Goal: Navigation & Orientation: Find specific page/section

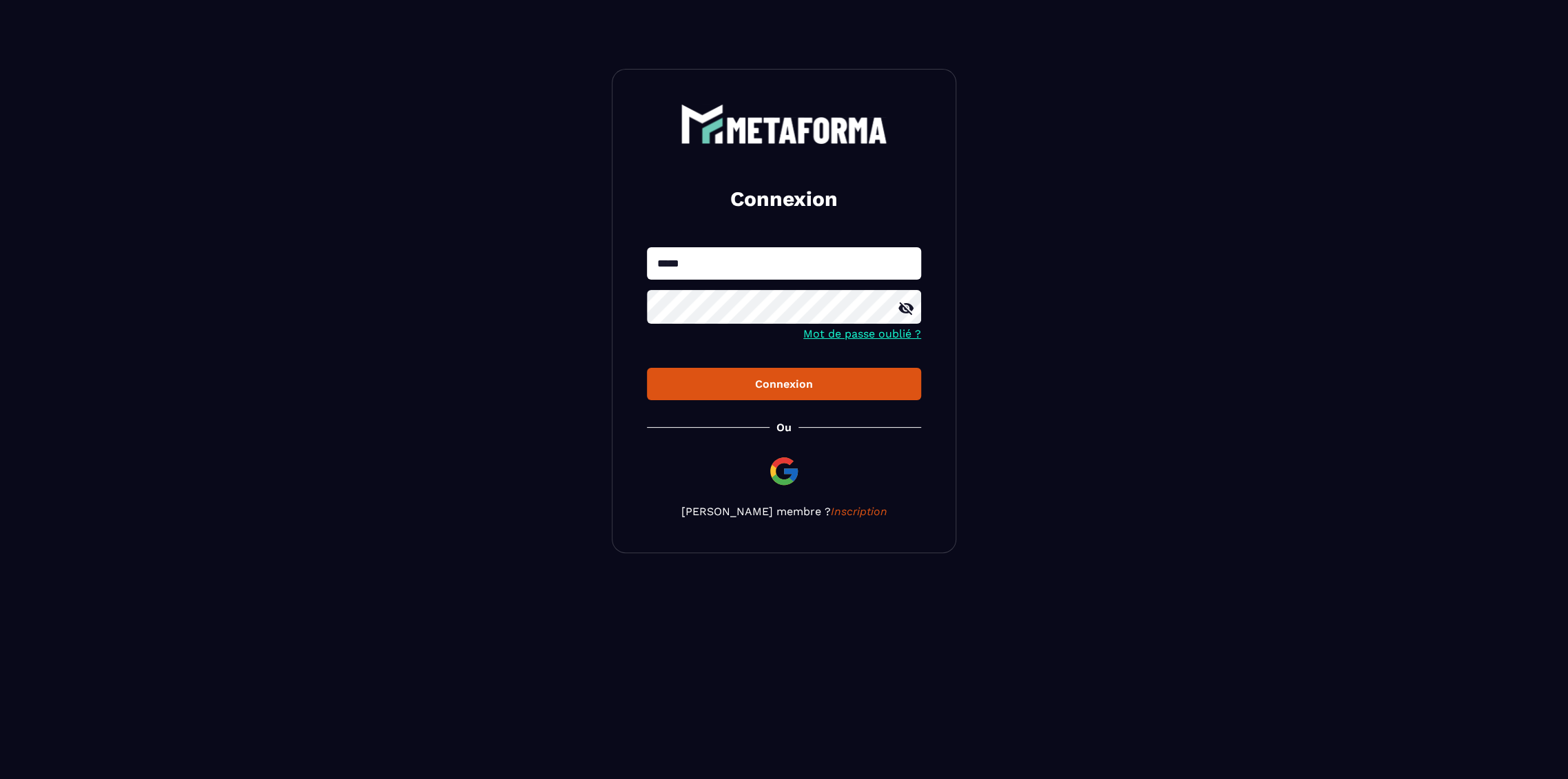
type input "**********"
click at [647, 368] on button "Connexion" at bounding box center [784, 384] width 274 height 32
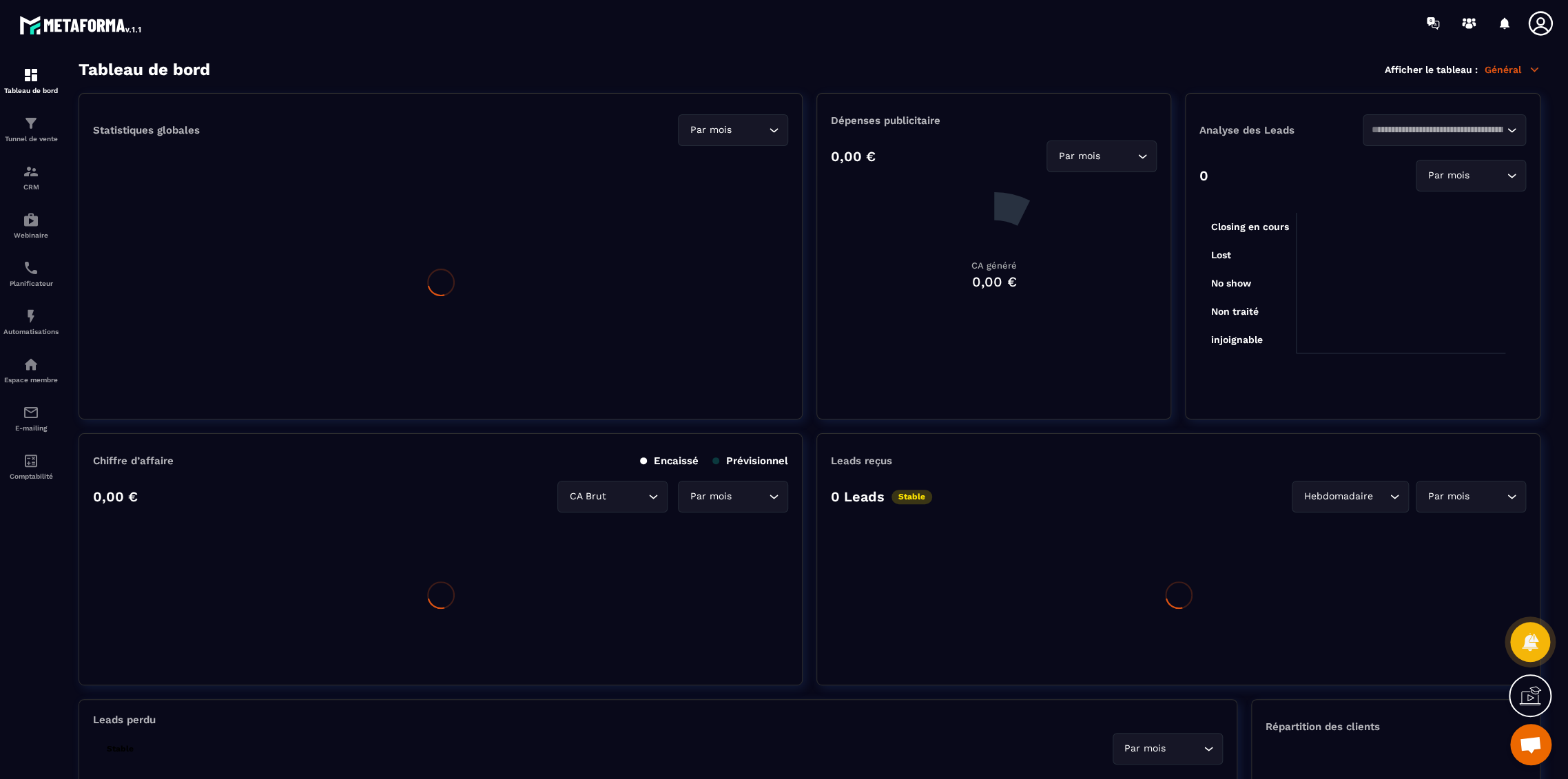
click at [1534, 31] on icon at bounding box center [1541, 23] width 27 height 27
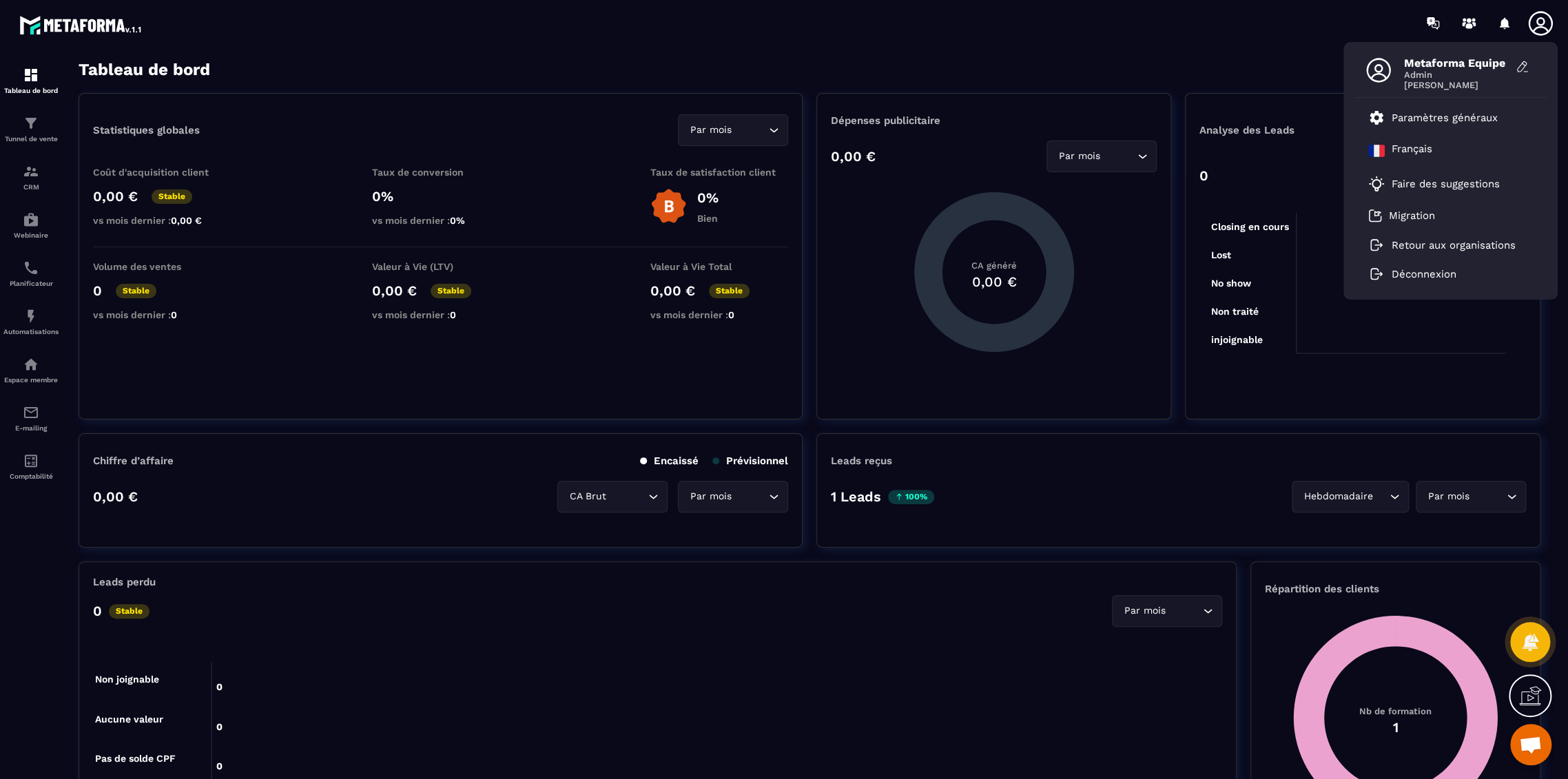
click at [1234, 84] on section "Tableau de bord Afficher le tableau : Général Statistiques globales Par mois Lo…" at bounding box center [809, 419] width 1489 height 720
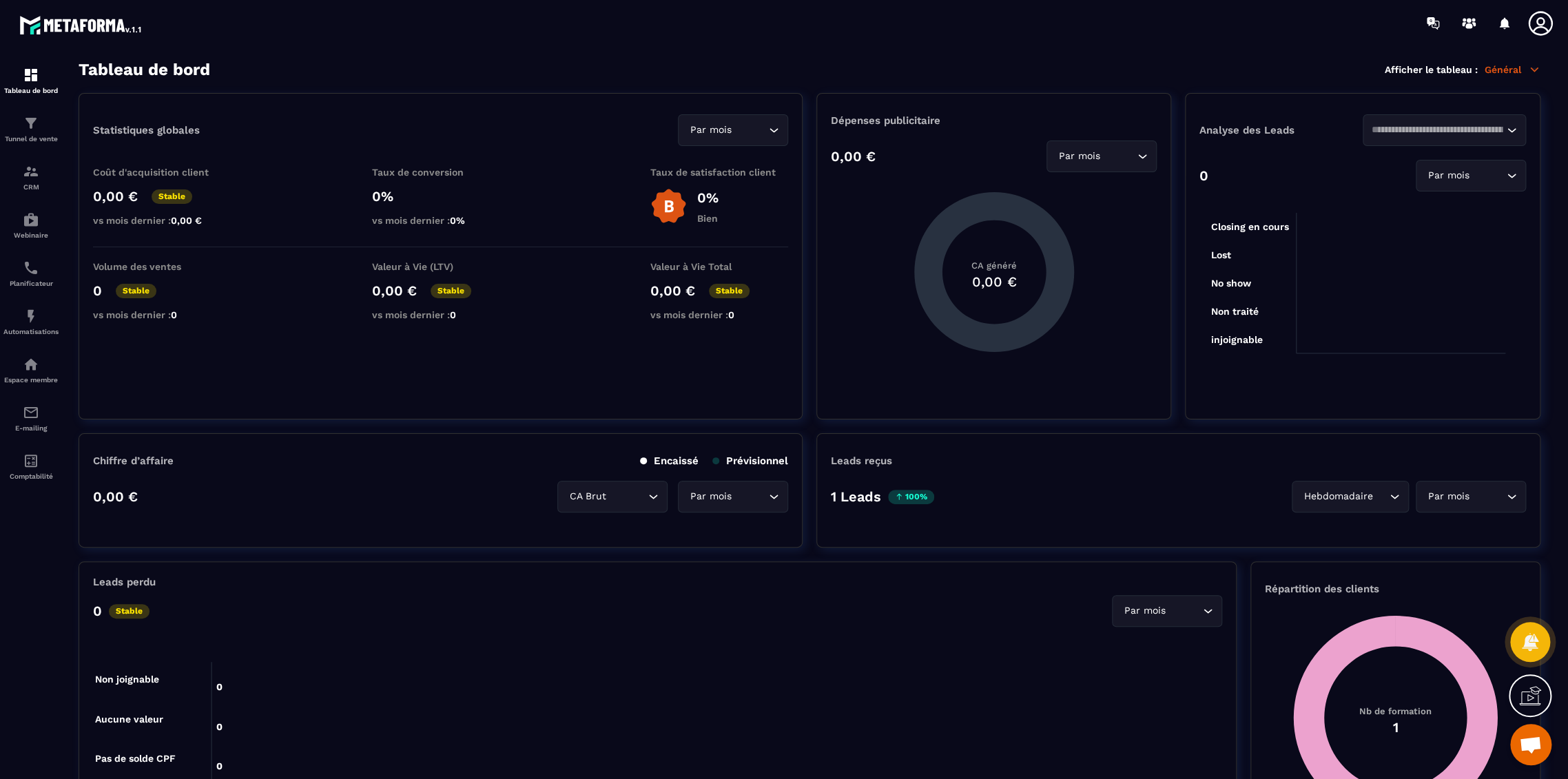
click at [1531, 71] on icon at bounding box center [1535, 69] width 7 height 4
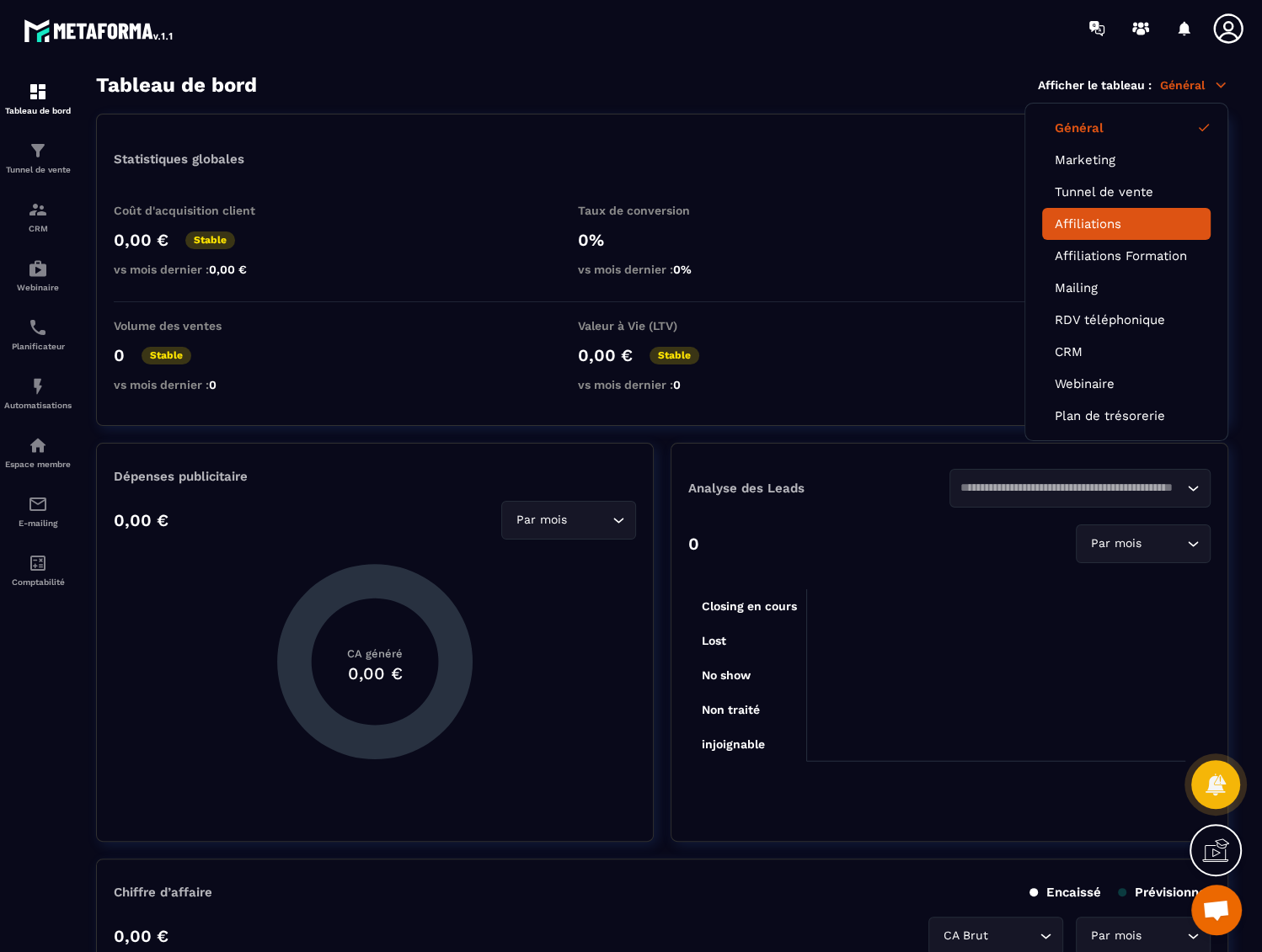
click at [1103, 225] on link "Affiliations" at bounding box center [1126, 223] width 143 height 15
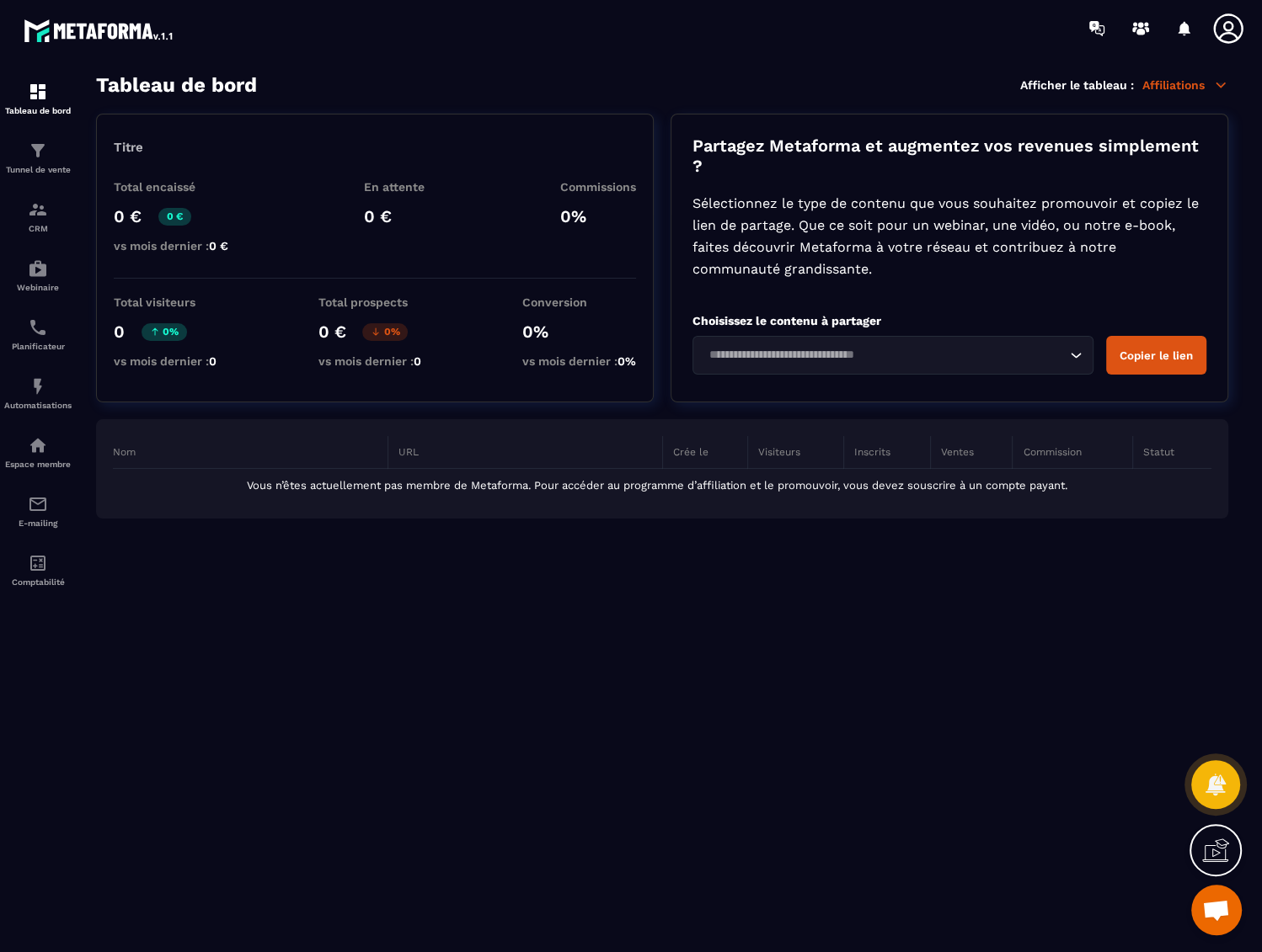
click at [909, 350] on input "Search for option" at bounding box center [884, 355] width 362 height 19
click at [890, 292] on div "Partagez Metaforma et augmentez vos revenues simplement ? Sélectionnez le type …" at bounding box center [950, 258] width 558 height 289
click at [1229, 24] on icon at bounding box center [1228, 28] width 34 height 34
